Goal: Task Accomplishment & Management: Manage account settings

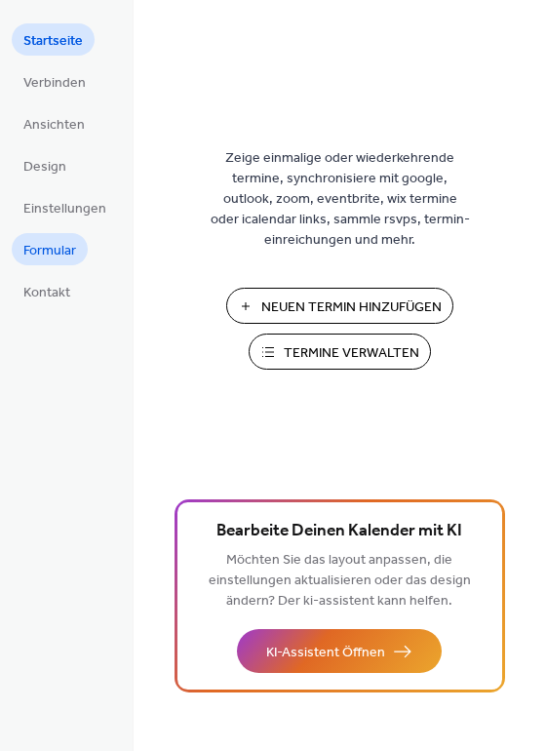
click at [45, 249] on span "Formular" at bounding box center [49, 251] width 53 height 20
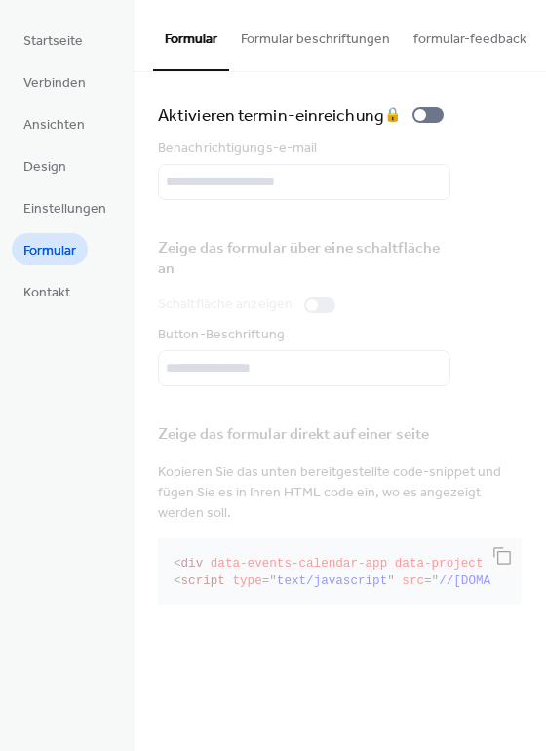
click at [360, 41] on button "Formular beschriftungen" at bounding box center [315, 34] width 173 height 69
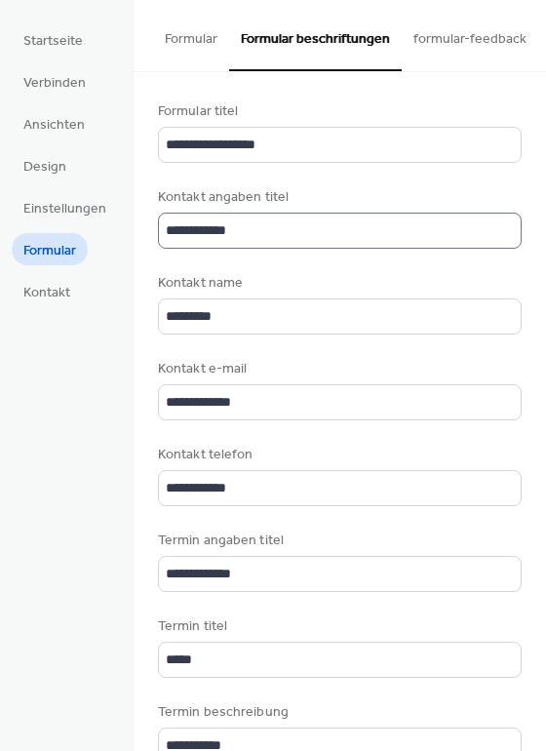
scroll to position [2, 0]
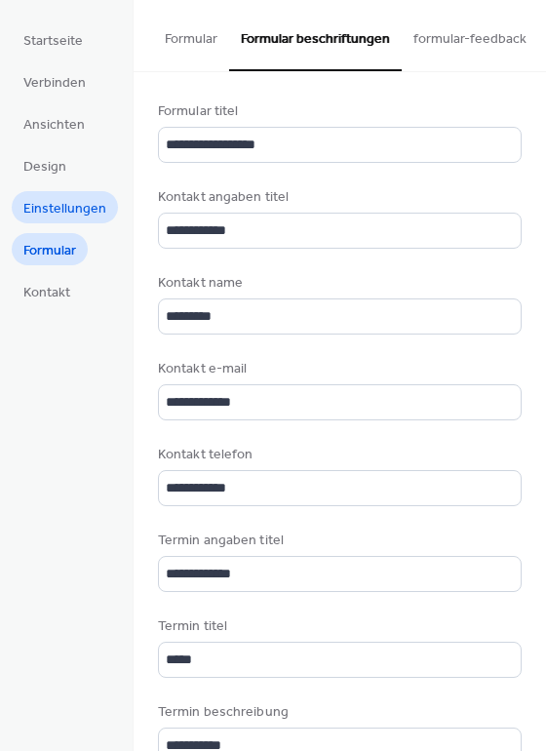
click at [63, 221] on link "Einstellungen" at bounding box center [65, 207] width 106 height 32
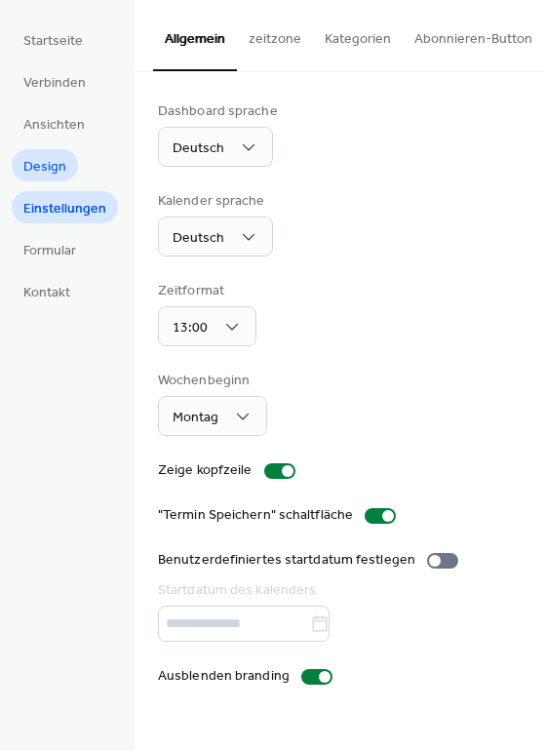
click at [54, 157] on span "Design" at bounding box center [44, 167] width 43 height 20
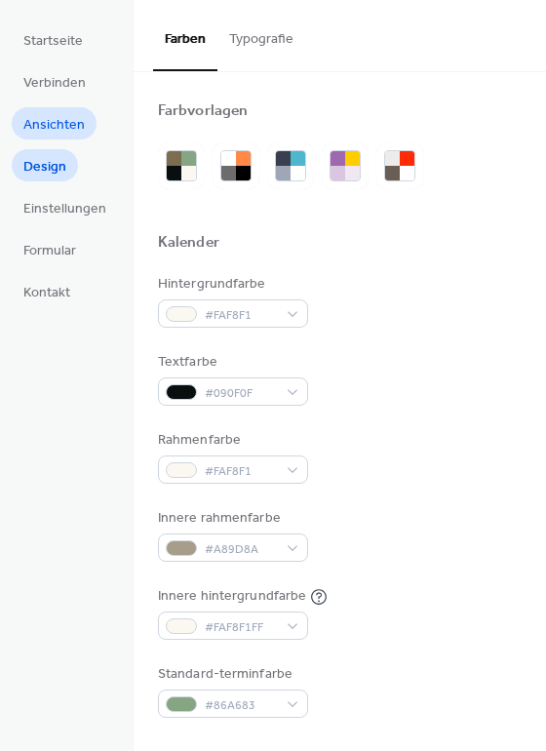
click at [58, 132] on span "Ansichten" at bounding box center [53, 125] width 61 height 20
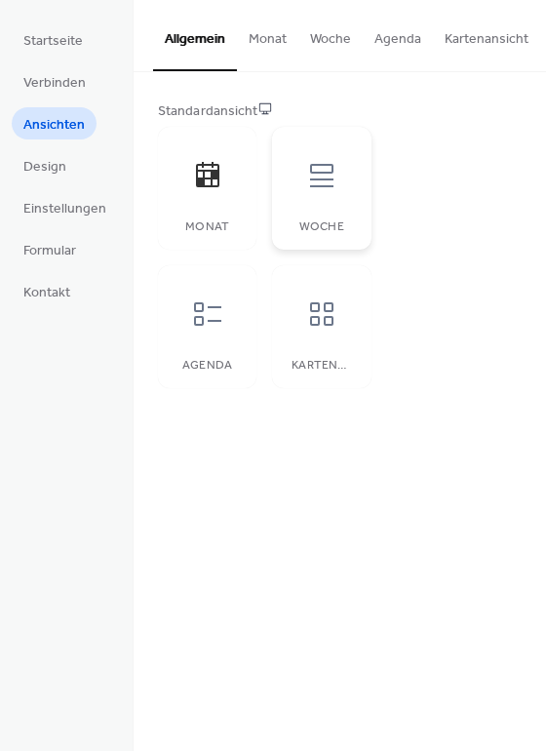
click at [315, 173] on icon at bounding box center [321, 175] width 31 height 31
click at [204, 191] on icon at bounding box center [207, 175] width 31 height 31
click at [57, 34] on span "Startseite" at bounding box center [52, 41] width 59 height 20
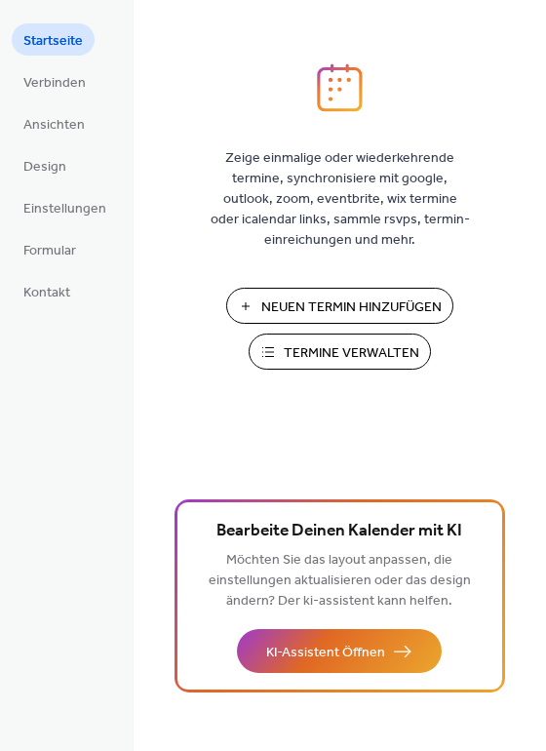
click at [354, 355] on span "Termine Verwalten" at bounding box center [352, 353] width 136 height 20
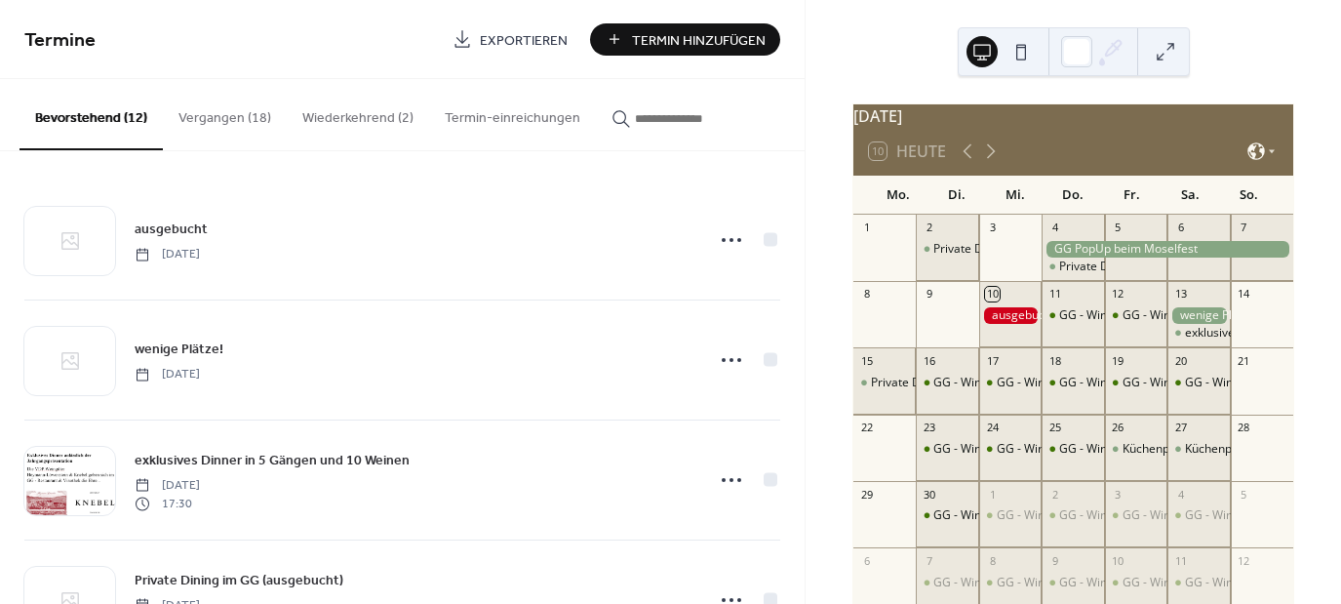
click at [1256, 161] on icon at bounding box center [1256, 151] width 20 height 20
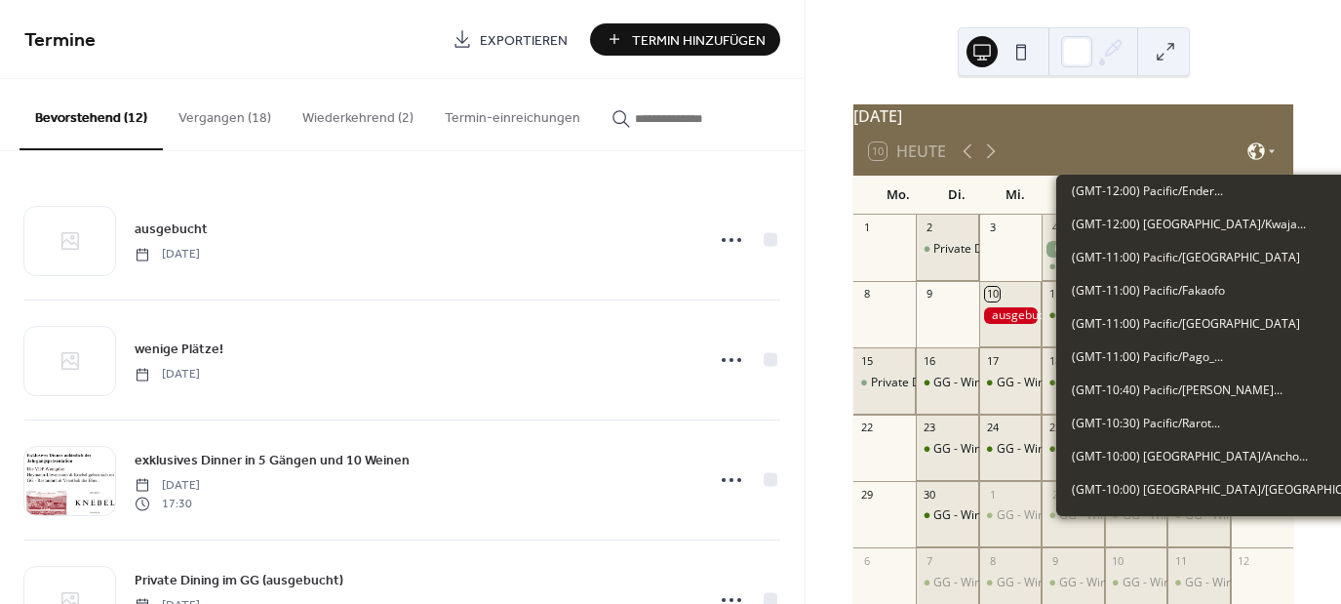
scroll to position [3680, 0]
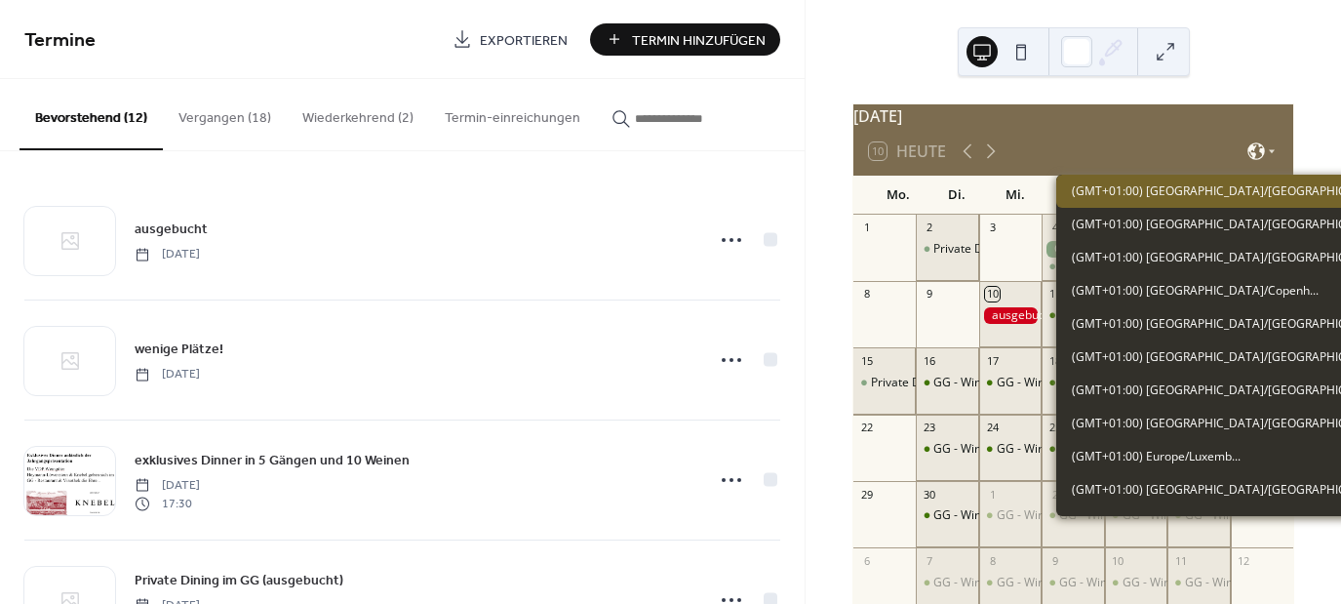
click at [1256, 161] on icon at bounding box center [1256, 151] width 20 height 20
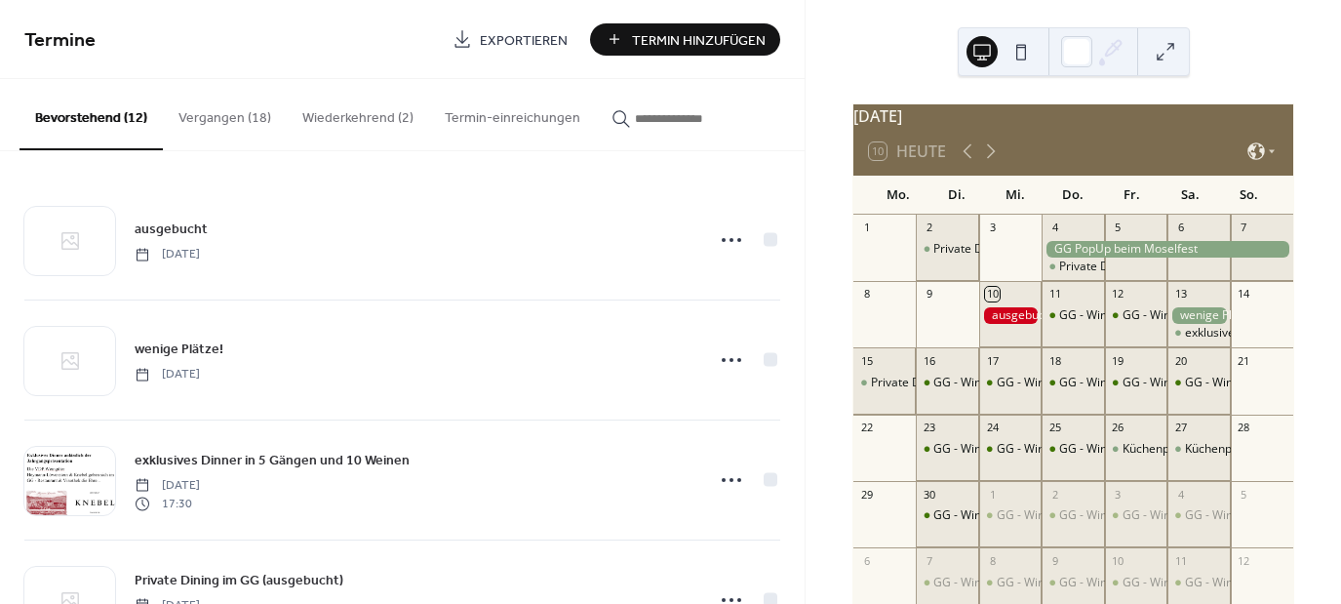
click at [1026, 51] on button at bounding box center [1020, 51] width 31 height 31
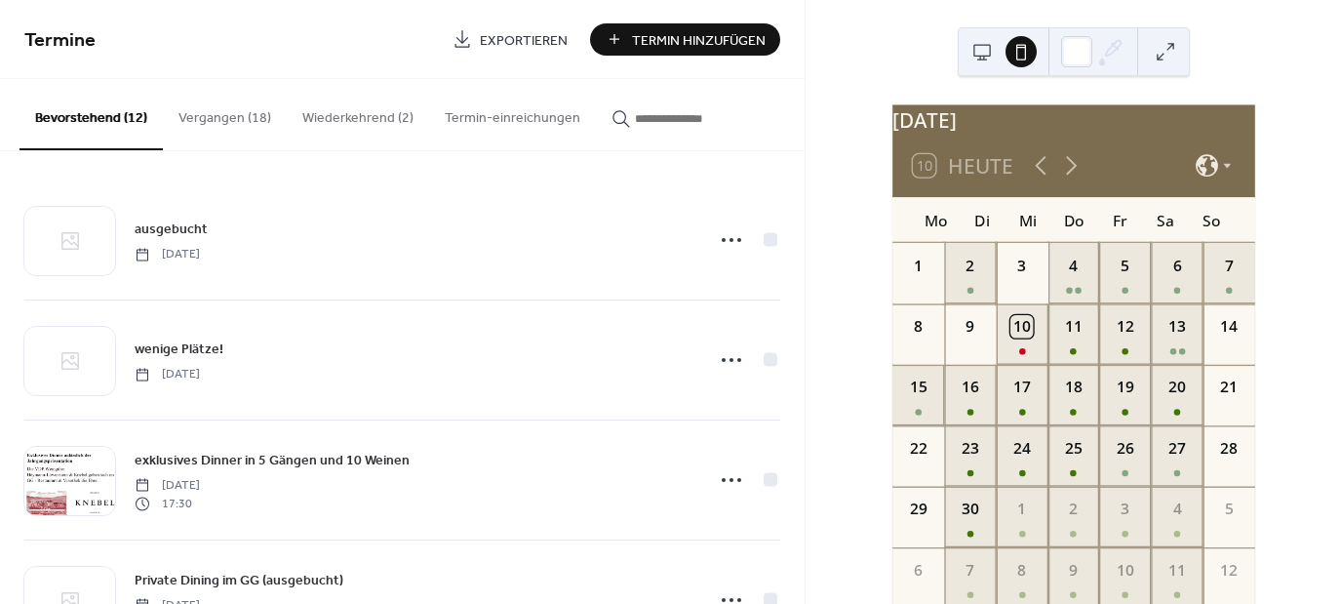
click at [975, 53] on button at bounding box center [981, 51] width 31 height 31
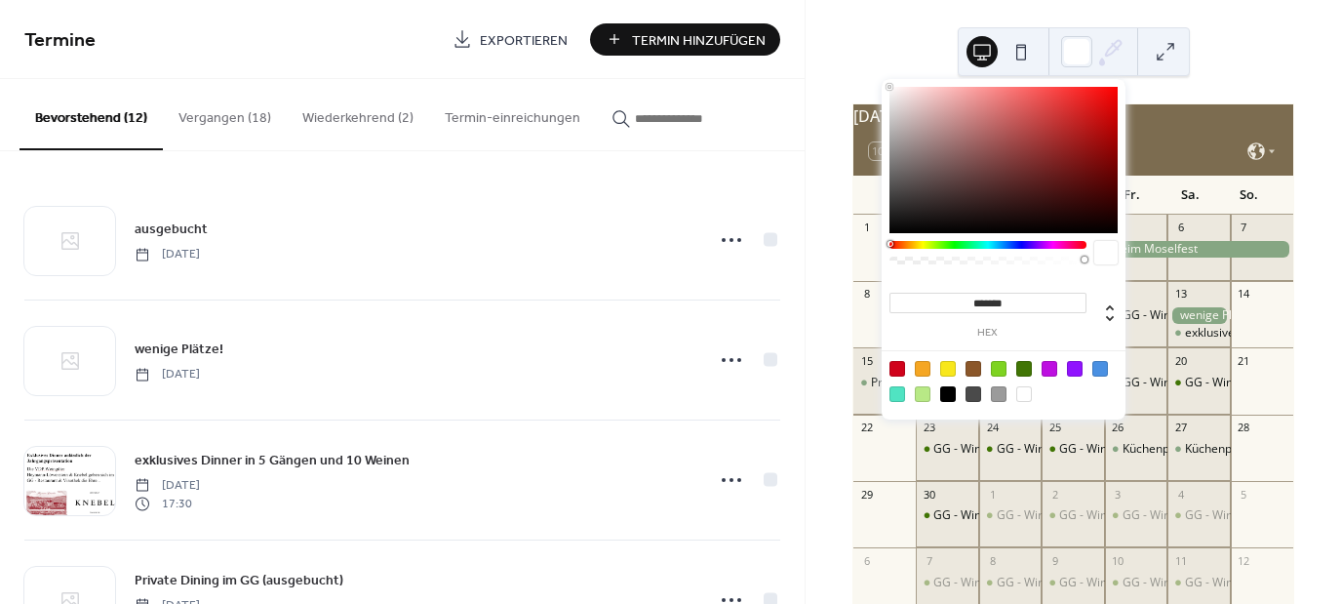
click at [1108, 54] on icon at bounding box center [1113, 49] width 16 height 16
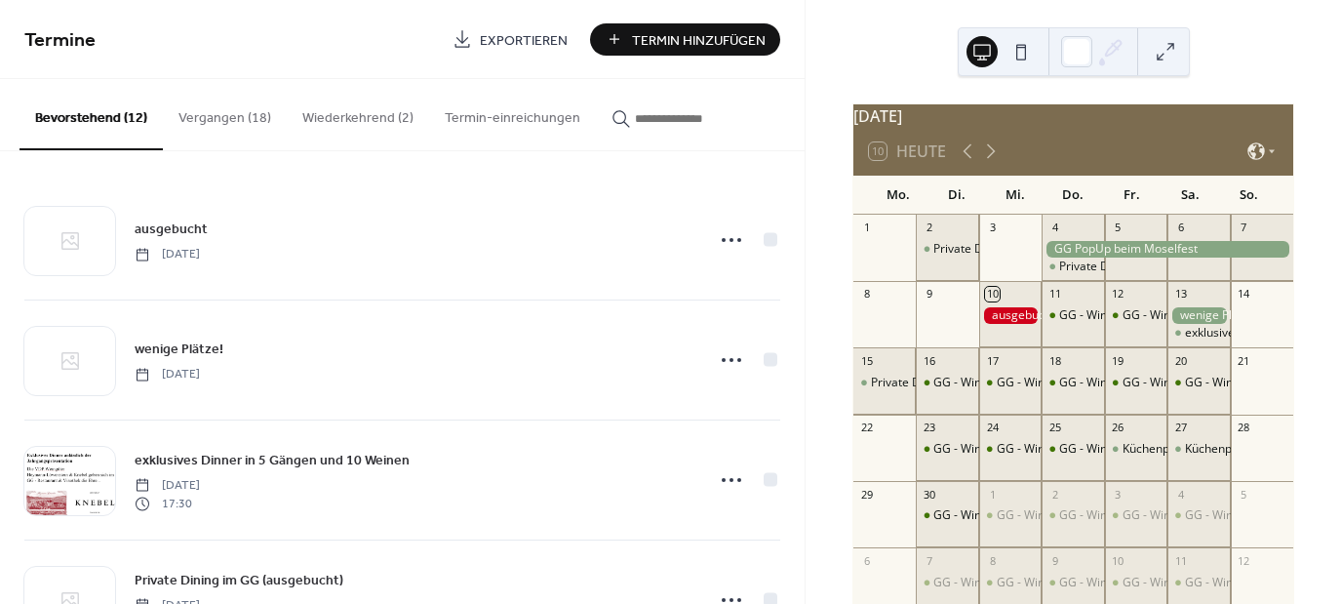
click at [1158, 64] on button at bounding box center [1165, 51] width 31 height 31
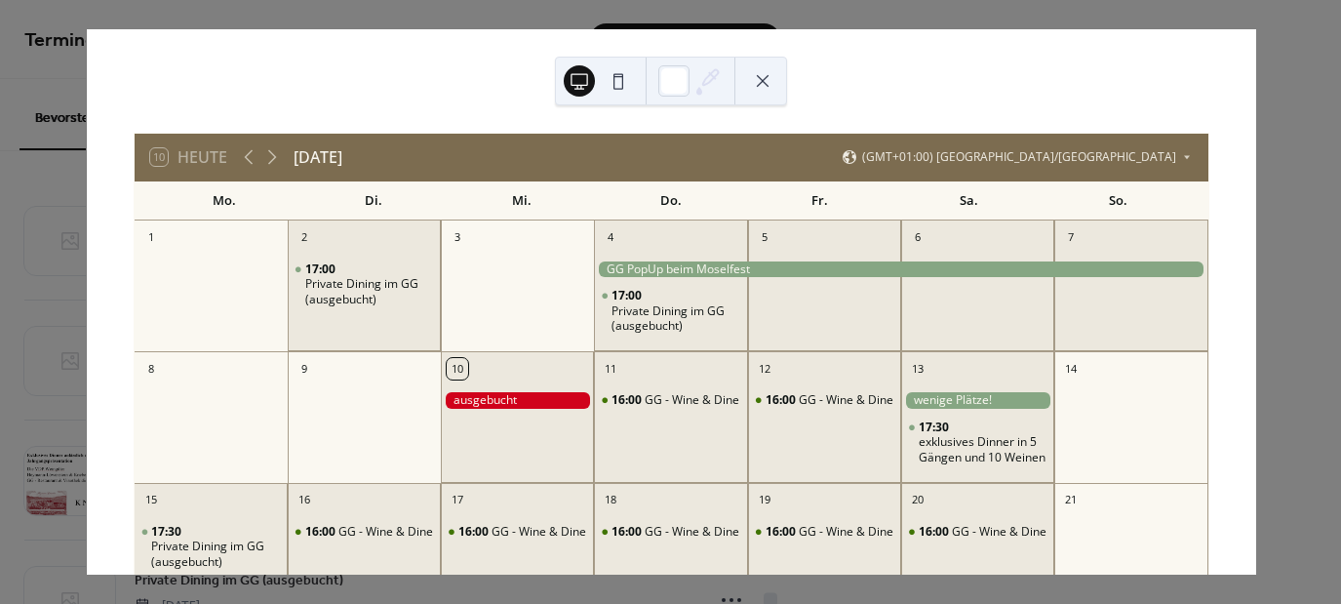
click at [758, 80] on button at bounding box center [762, 80] width 31 height 31
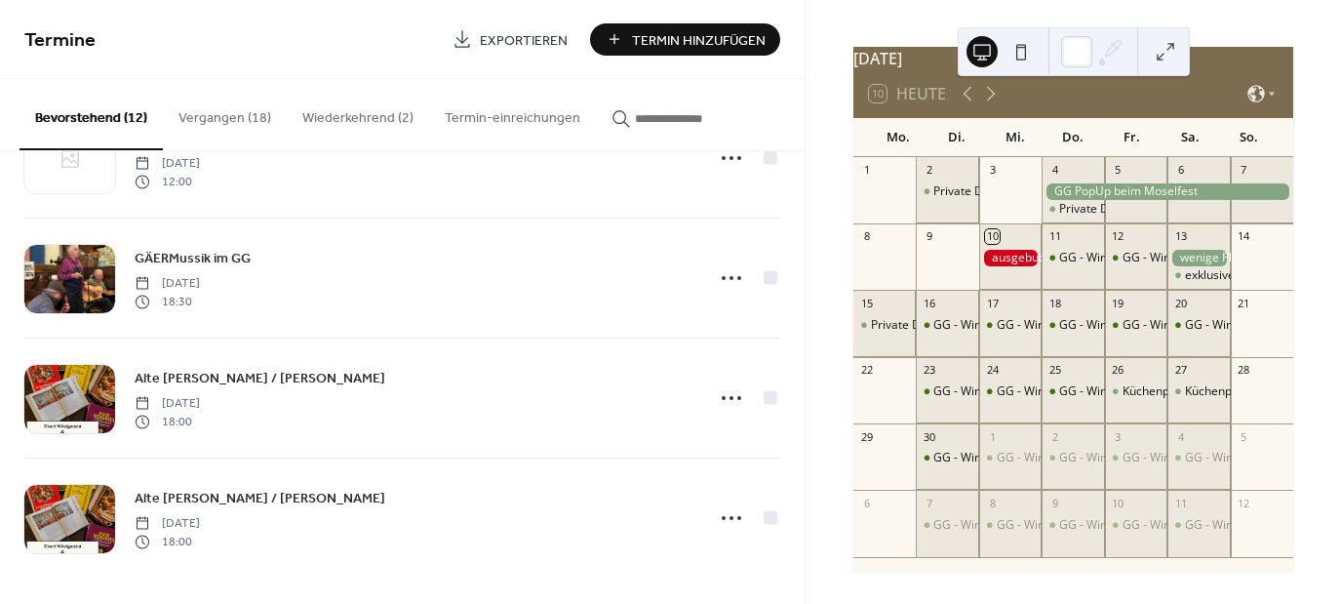
scroll to position [0, 0]
